Goal: Task Accomplishment & Management: Manage account settings

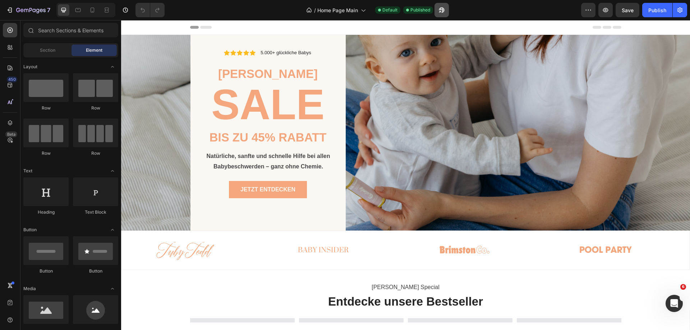
click at [441, 11] on icon "button" at bounding box center [440, 12] width 2 height 2
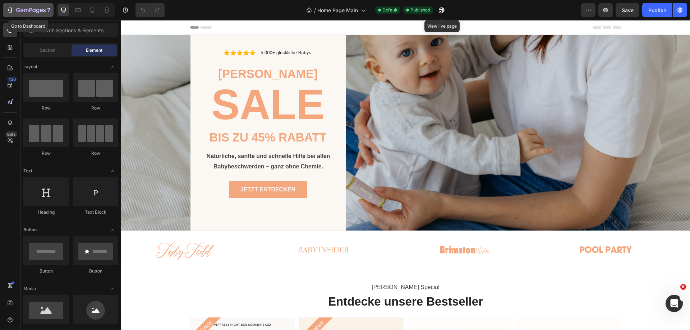
click at [37, 8] on icon "button" at bounding box center [30, 11] width 29 height 6
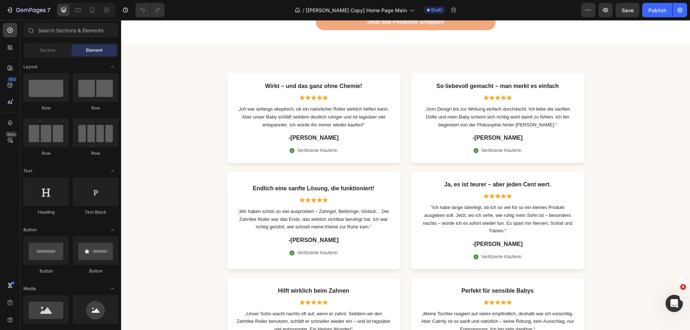
scroll to position [2586, 0]
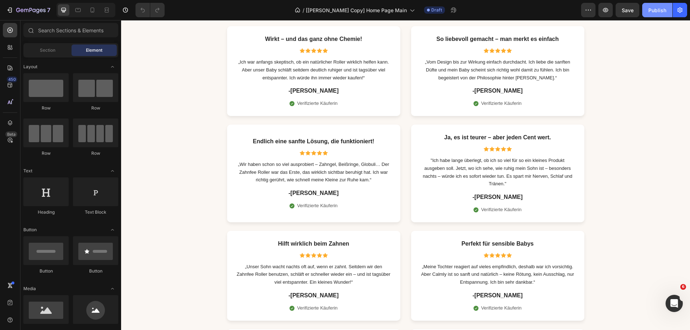
click at [656, 11] on div "Publish" at bounding box center [657, 10] width 18 height 8
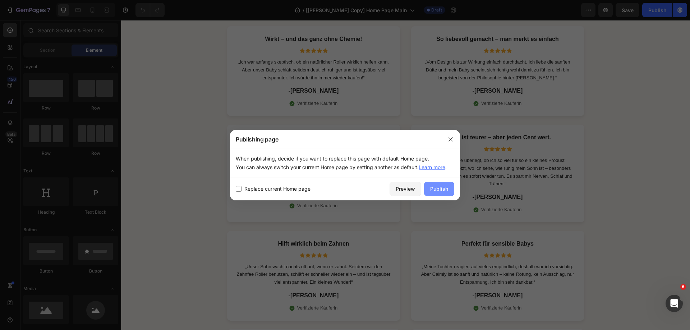
click at [447, 191] on div "Publish" at bounding box center [439, 189] width 18 height 8
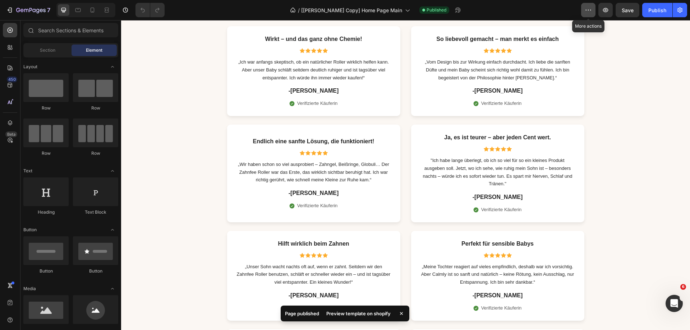
click at [587, 9] on icon "button" at bounding box center [587, 9] width 7 height 7
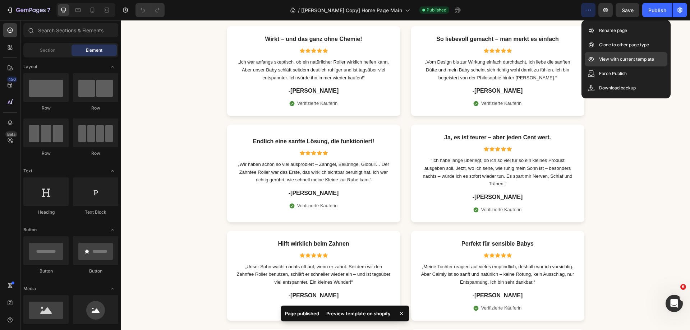
click at [608, 56] on p "View with current template" at bounding box center [626, 59] width 55 height 7
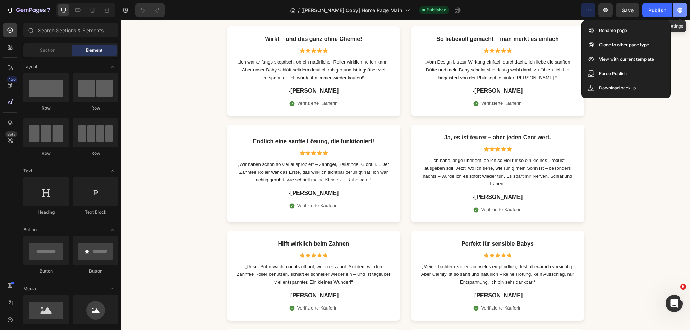
click at [681, 11] on icon "button" at bounding box center [679, 9] width 7 height 7
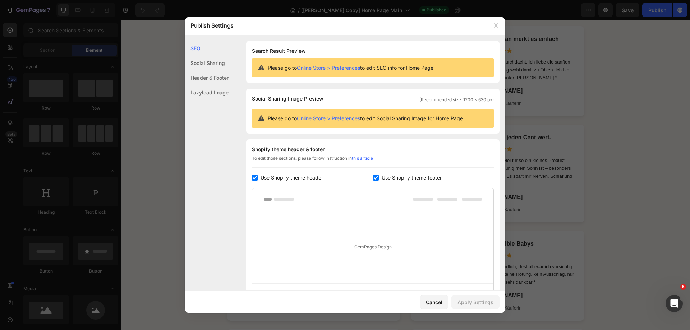
drag, startPoint x: 291, startPoint y: 180, endPoint x: 317, endPoint y: 180, distance: 25.9
click at [293, 180] on span "Use Shopify theme header" at bounding box center [291, 177] width 62 height 9
checkbox input "false"
click at [405, 180] on span "Use Shopify theme footer" at bounding box center [411, 177] width 60 height 9
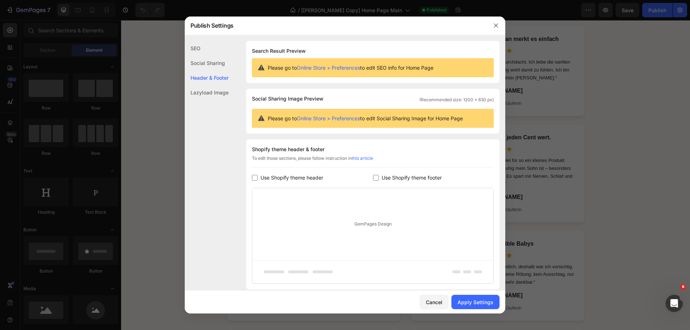
checkbox input "false"
click at [475, 299] on div "Apply Settings" at bounding box center [475, 302] width 36 height 8
click at [291, 180] on span "Use Shopify theme header" at bounding box center [291, 177] width 62 height 9
checkbox input "true"
click at [458, 292] on div "Cancel Apply Settings" at bounding box center [345, 302] width 320 height 23
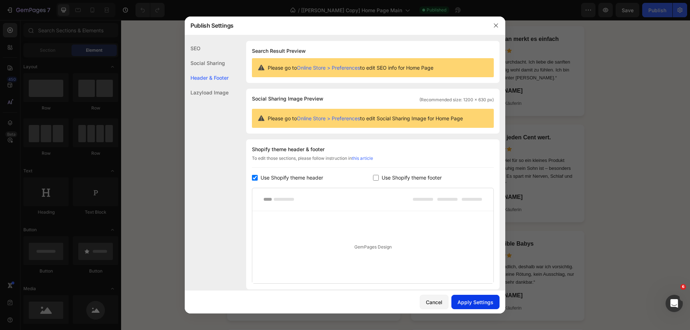
click at [461, 299] on div "Apply Settings" at bounding box center [475, 302] width 36 height 8
drag, startPoint x: 387, startPoint y: 179, endPoint x: 376, endPoint y: 178, distance: 11.2
click at [388, 179] on span "Use Shopify theme footer" at bounding box center [411, 177] width 60 height 9
checkbox input "true"
click at [291, 177] on span "Use Shopify theme header" at bounding box center [291, 177] width 62 height 9
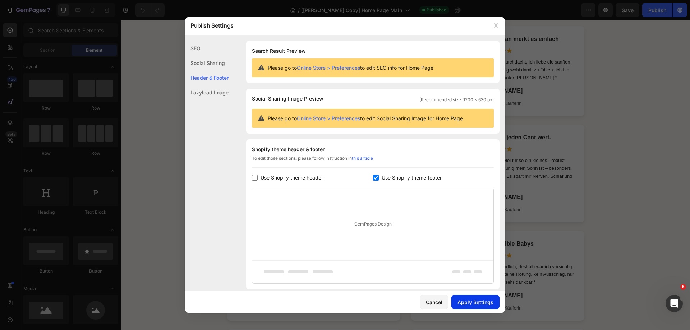
click at [486, 300] on div "Apply Settings" at bounding box center [475, 302] width 36 height 8
click at [298, 173] on span "Use Shopify theme header" at bounding box center [291, 177] width 62 height 9
click at [465, 300] on div "Apply Settings" at bounding box center [475, 302] width 36 height 8
drag, startPoint x: 292, startPoint y: 180, endPoint x: 333, endPoint y: 181, distance: 41.0
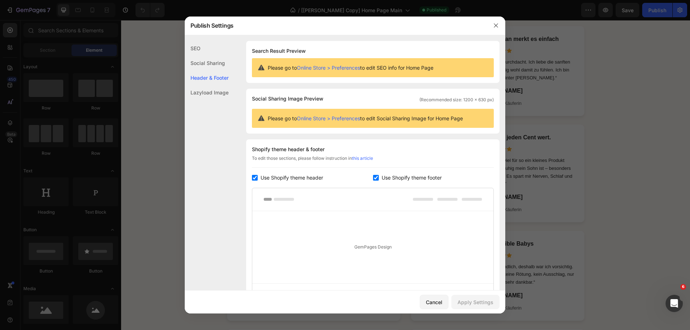
click at [293, 180] on span "Use Shopify theme header" at bounding box center [291, 177] width 62 height 9
checkbox input "false"
click at [391, 180] on span "Use Shopify theme footer" at bounding box center [411, 177] width 60 height 9
checkbox input "false"
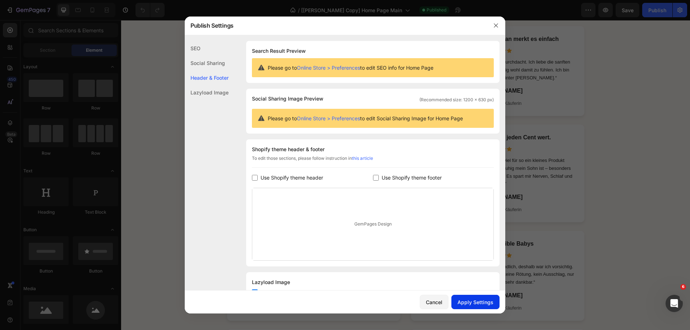
click at [462, 300] on div "Apply Settings" at bounding box center [475, 302] width 36 height 8
